Goal: Transaction & Acquisition: Book appointment/travel/reservation

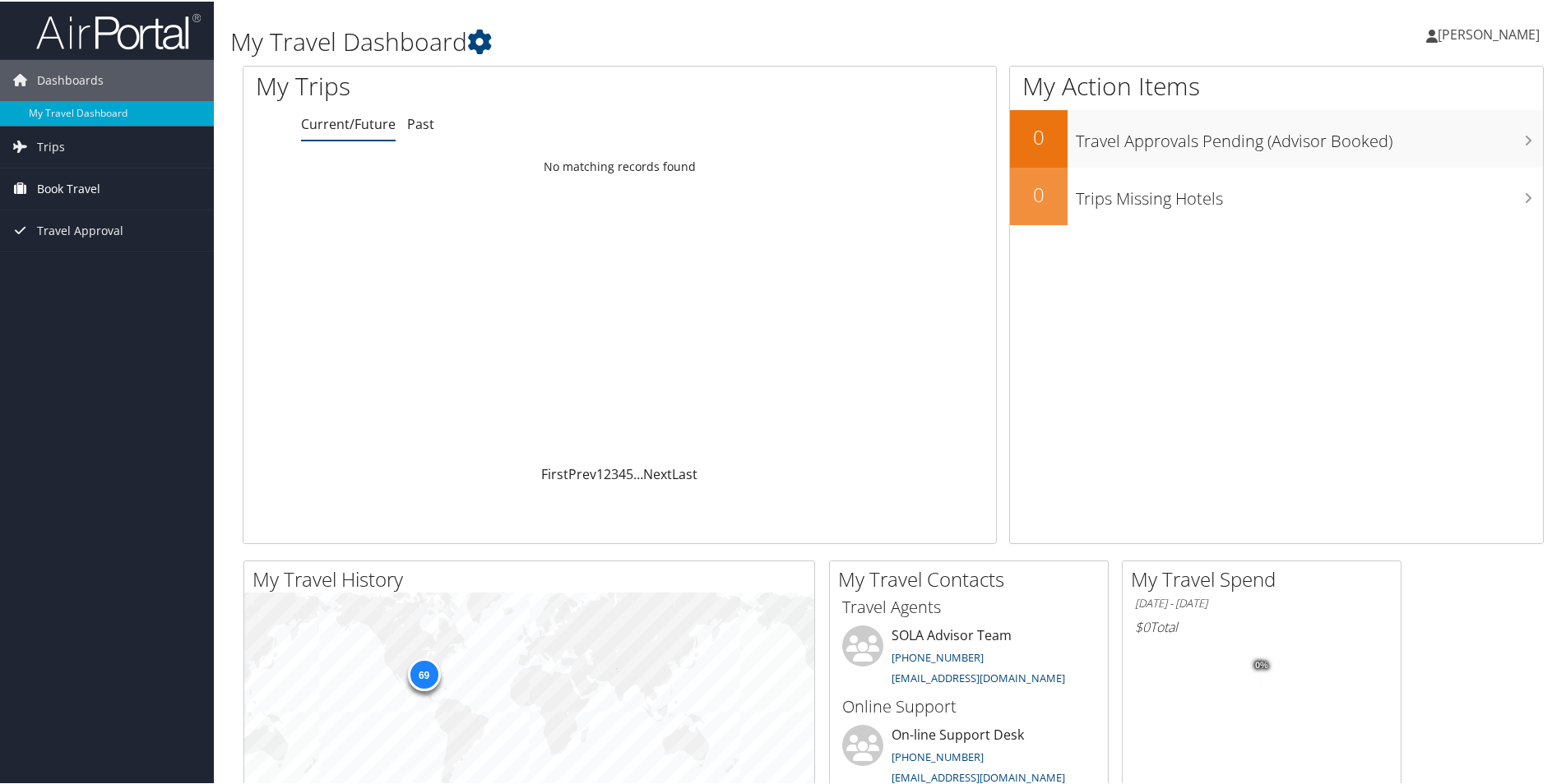
click at [48, 194] on span "Book Travel" at bounding box center [68, 187] width 64 height 41
click at [59, 219] on link "Approval Request (Beta)" at bounding box center [107, 221] width 214 height 25
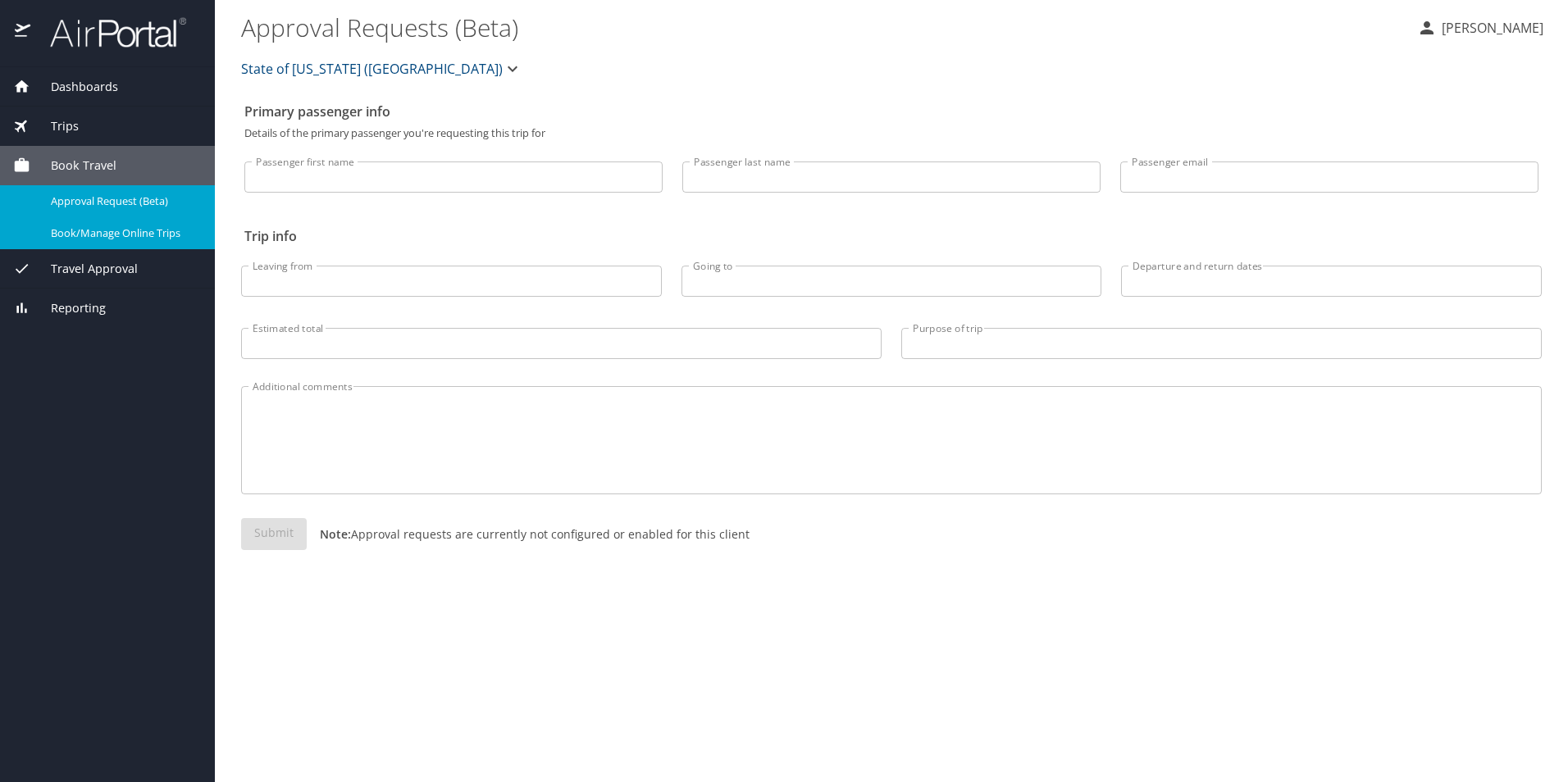
click at [96, 232] on span "Book/Manage Online Trips" at bounding box center [123, 233] width 144 height 15
click at [76, 242] on div "Book/Manage Online Trips" at bounding box center [108, 233] width 188 height 19
click at [102, 234] on span "Book/Manage Online Trips" at bounding box center [123, 233] width 144 height 15
